Goal: Transaction & Acquisition: Book appointment/travel/reservation

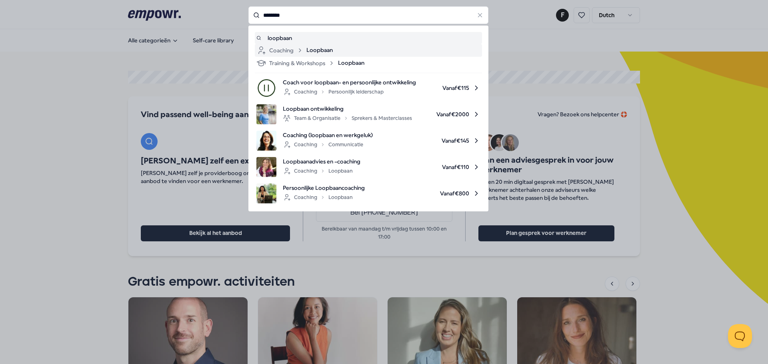
click at [306, 55] on span "Loopbaan" at bounding box center [319, 51] width 26 height 10
type input "********"
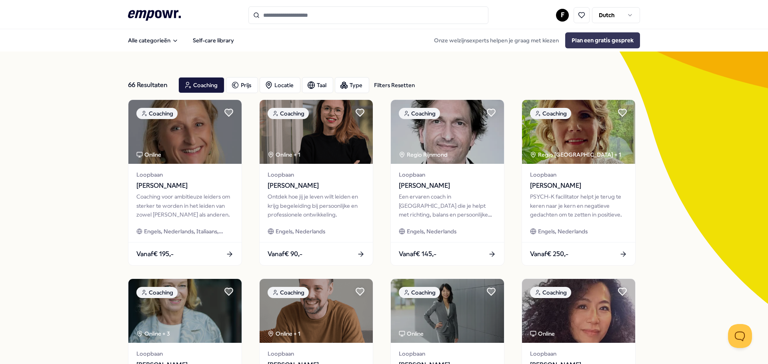
click at [612, 41] on button "Plan een gratis gesprek" at bounding box center [602, 40] width 75 height 16
